Goal: Use online tool/utility: Utilize a website feature to perform a specific function

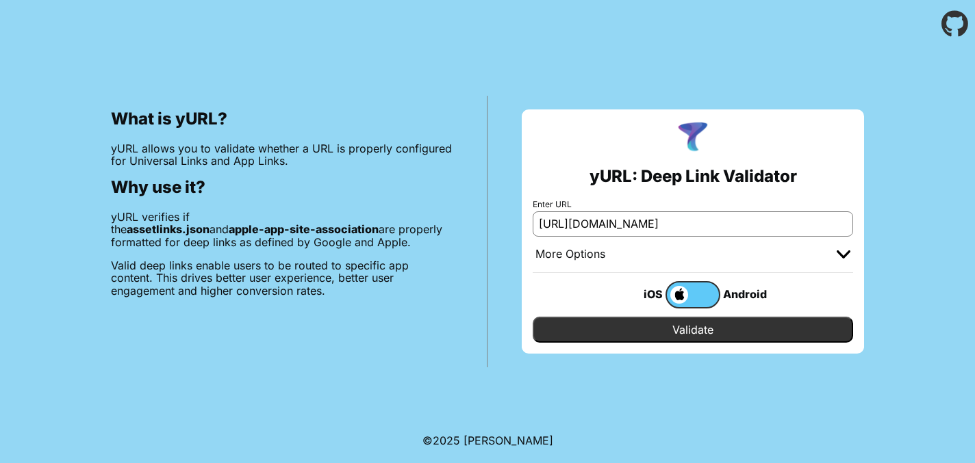
type input "[URL][DOMAIN_NAME]"
click at [674, 324] on input "Validate" at bounding box center [693, 330] width 320 height 26
click at [725, 256] on div "More Options" at bounding box center [693, 255] width 320 height 36
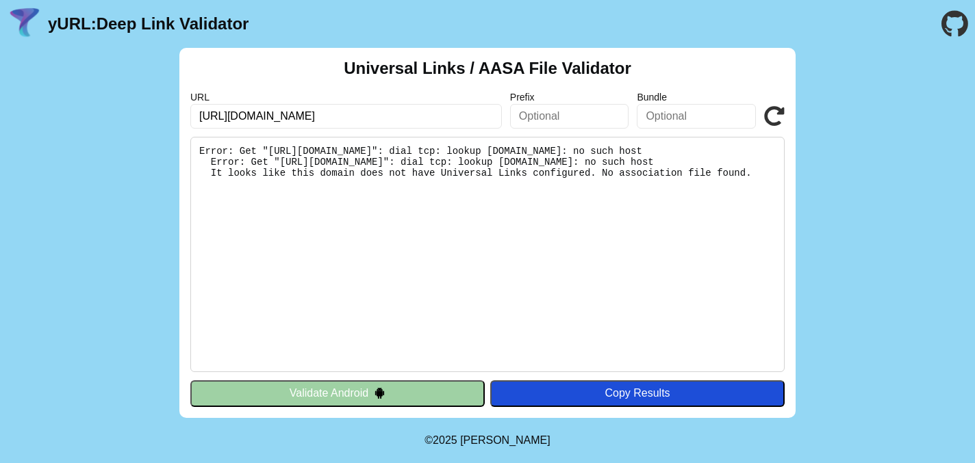
click at [323, 173] on pre "Error: Get "[URL][DOMAIN_NAME]": dial tcp: lookup [DOMAIN_NAME]: no such host E…" at bounding box center [487, 254] width 594 height 235
click at [324, 172] on pre "Error: Get "[URL][DOMAIN_NAME]": dial tcp: lookup [DOMAIN_NAME]: no such host E…" at bounding box center [487, 254] width 594 height 235
drag, startPoint x: 324, startPoint y: 172, endPoint x: 426, endPoint y: 177, distance: 102.1
click at [426, 177] on pre "Error: Get "[URL][DOMAIN_NAME]": dial tcp: lookup [DOMAIN_NAME]: no such host E…" at bounding box center [487, 254] width 594 height 235
copy pre "[DOMAIN_NAME]"
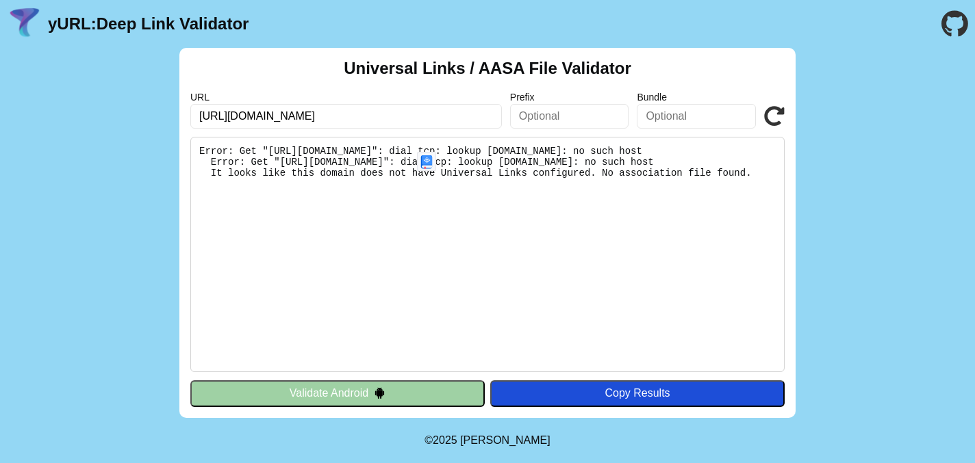
click at [504, 174] on pre "Error: Get "[URL][DOMAIN_NAME]": dial tcp: lookup [DOMAIN_NAME]: no such host E…" at bounding box center [487, 254] width 594 height 235
drag, startPoint x: 435, startPoint y: 175, endPoint x: 584, endPoint y: 178, distance: 148.6
click at [584, 178] on pre "Error: Get "[URL][DOMAIN_NAME]": dial tcp: lookup [DOMAIN_NAME]: no such host E…" at bounding box center [487, 254] width 594 height 235
copy pre "apple-app-site-association"
